Goal: Information Seeking & Learning: Learn about a topic

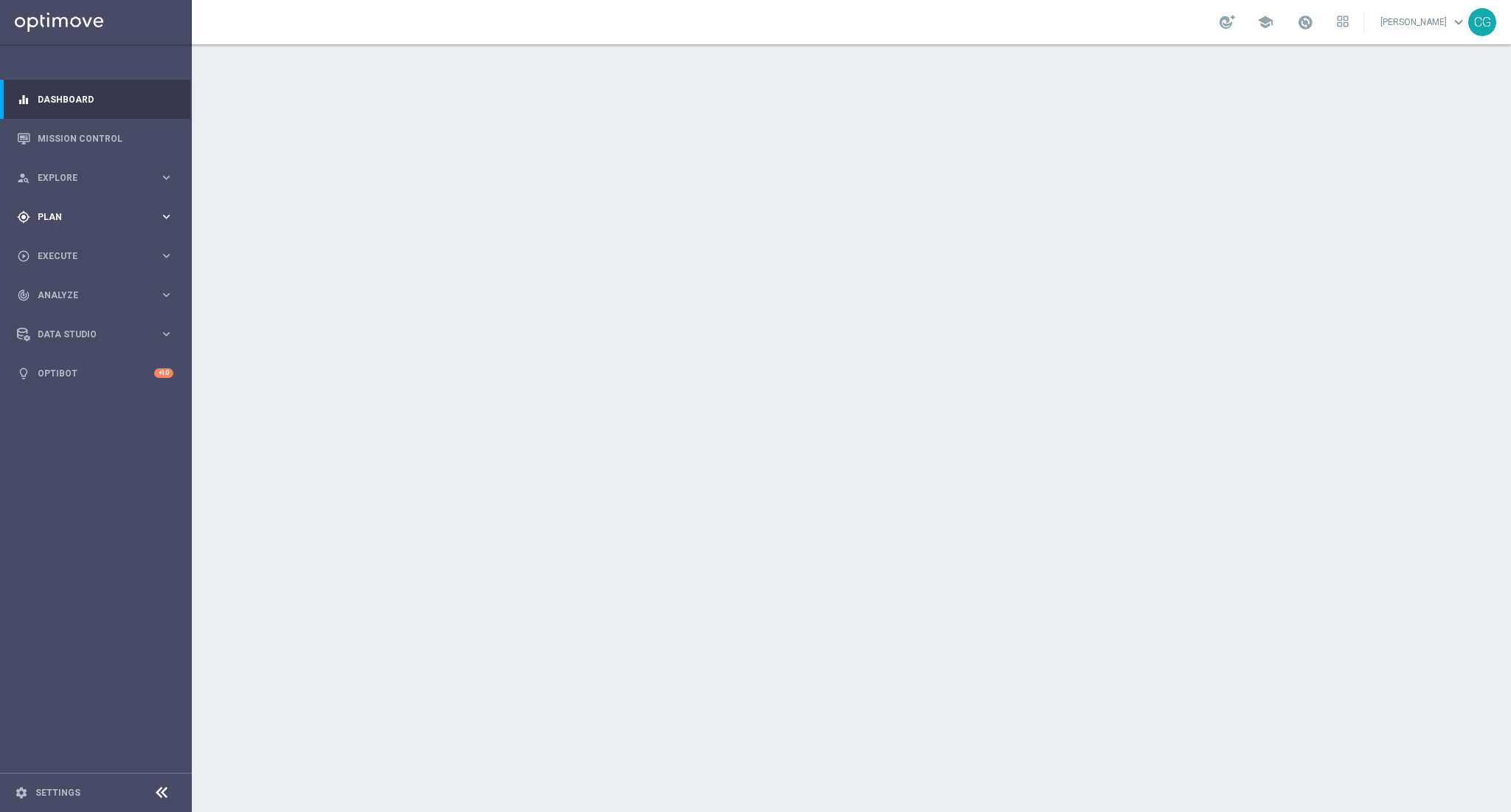
click at [53, 219] on span "Plan" at bounding box center [98, 217] width 122 height 8
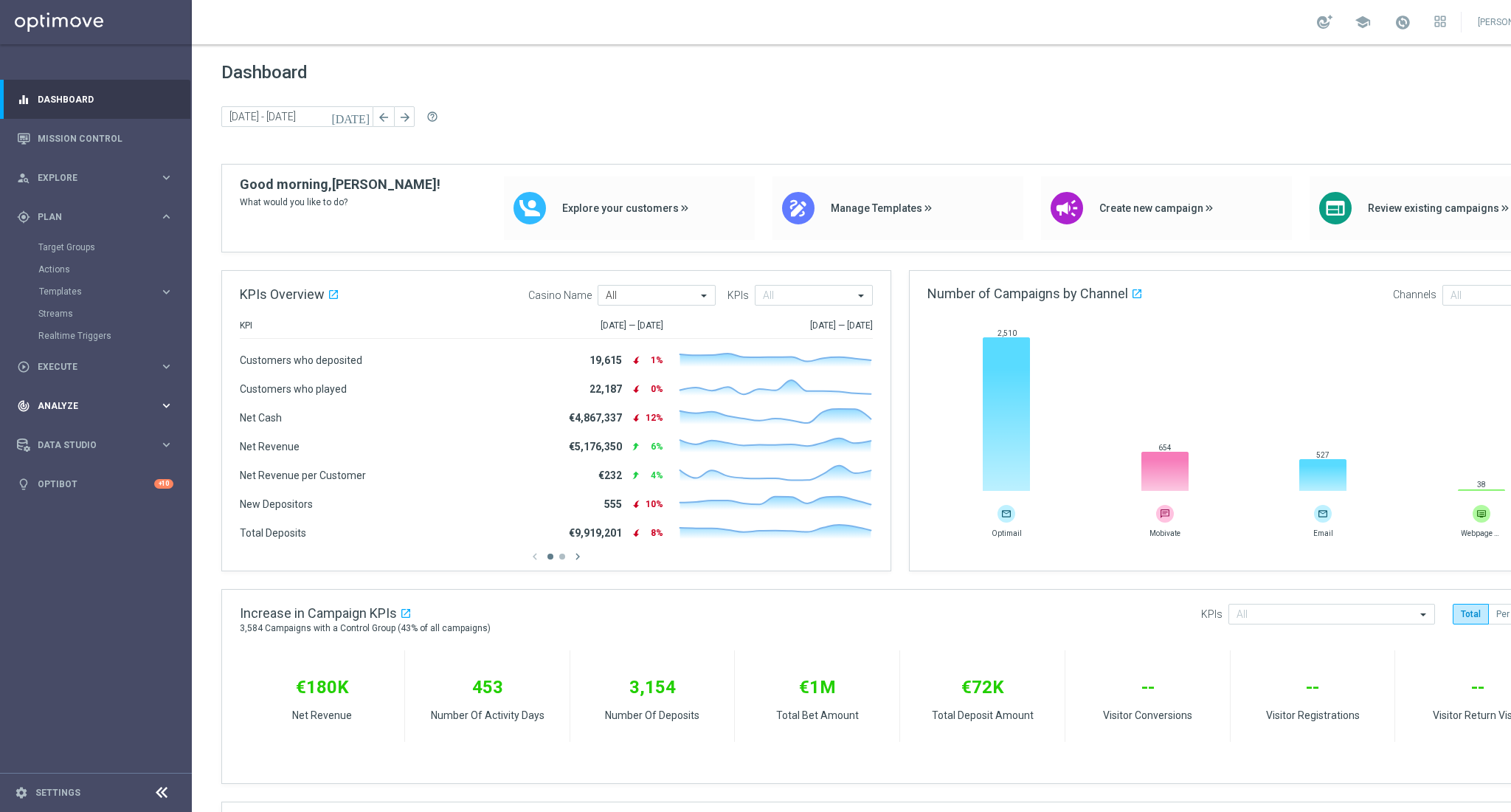
click at [71, 412] on div "track_changes Analyze" at bounding box center [88, 406] width 142 height 13
click at [78, 329] on link "Customer 360" at bounding box center [96, 325] width 115 height 12
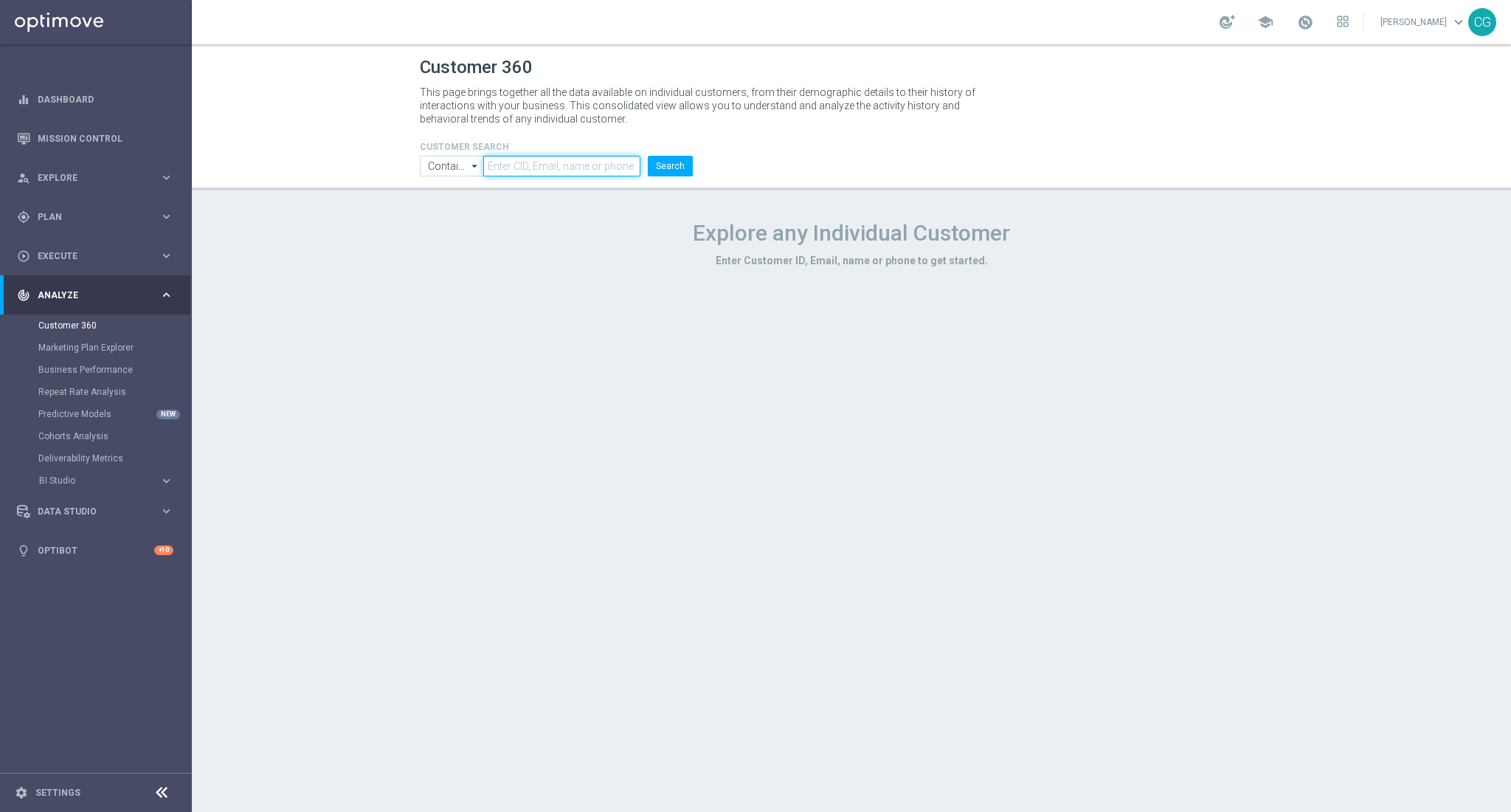
click at [515, 169] on input "text" at bounding box center [561, 166] width 157 height 21
click at [509, 171] on input "text" at bounding box center [561, 166] width 157 height 21
click at [510, 166] on input "text" at bounding box center [561, 166] width 157 height 21
click at [796, 475] on div "Customer 360 This page brings together all the data available on individual cus…" at bounding box center [852, 428] width 1319 height 768
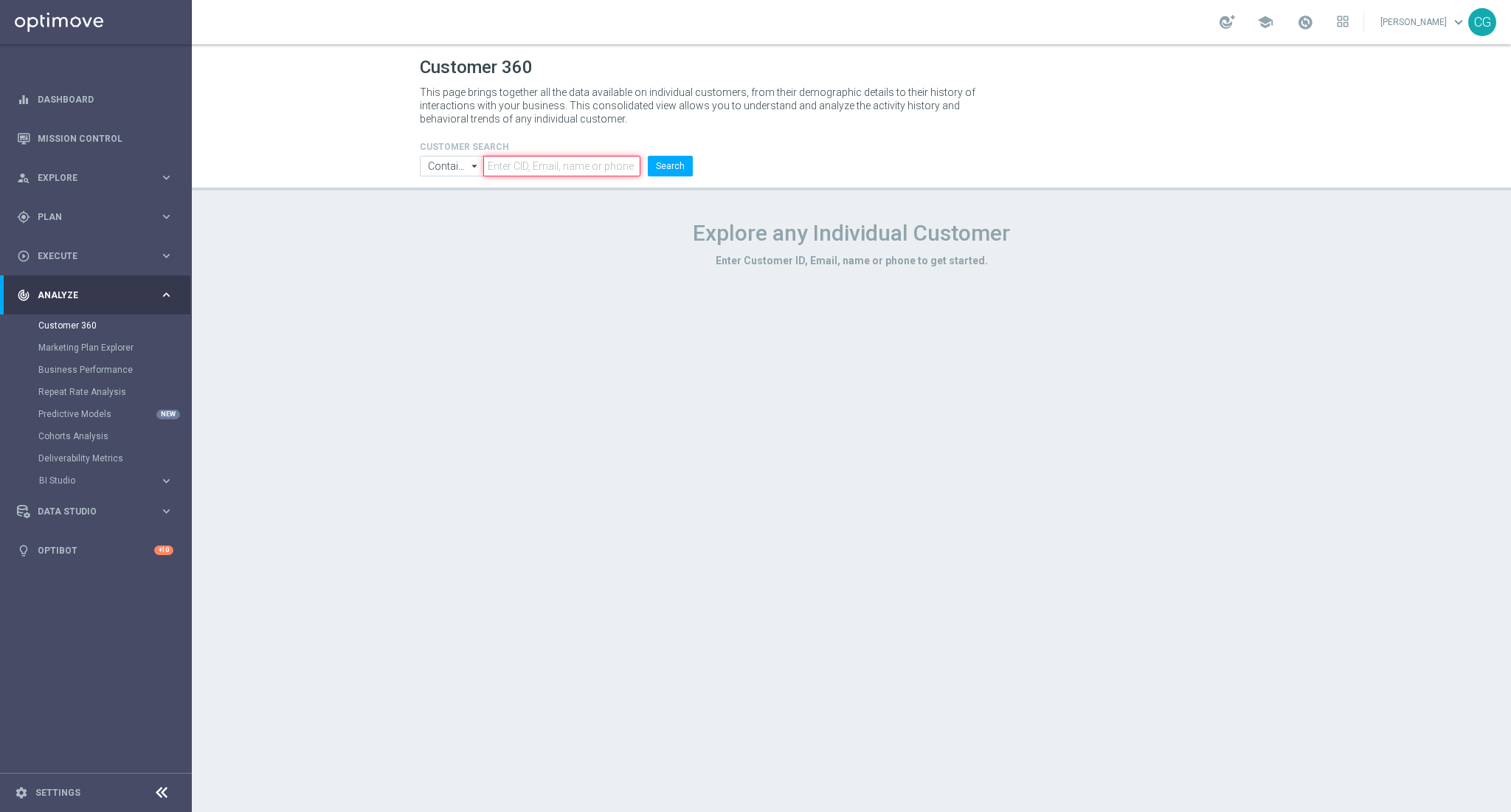
click at [588, 172] on input "text" at bounding box center [561, 166] width 157 height 21
click at [575, 313] on div "Customer 360 This page brings together all the data available on individual cus…" at bounding box center [852, 428] width 1319 height 768
click at [538, 168] on input "text" at bounding box center [561, 166] width 157 height 21
